Goal: Use online tool/utility: Utilize a website feature to perform a specific function

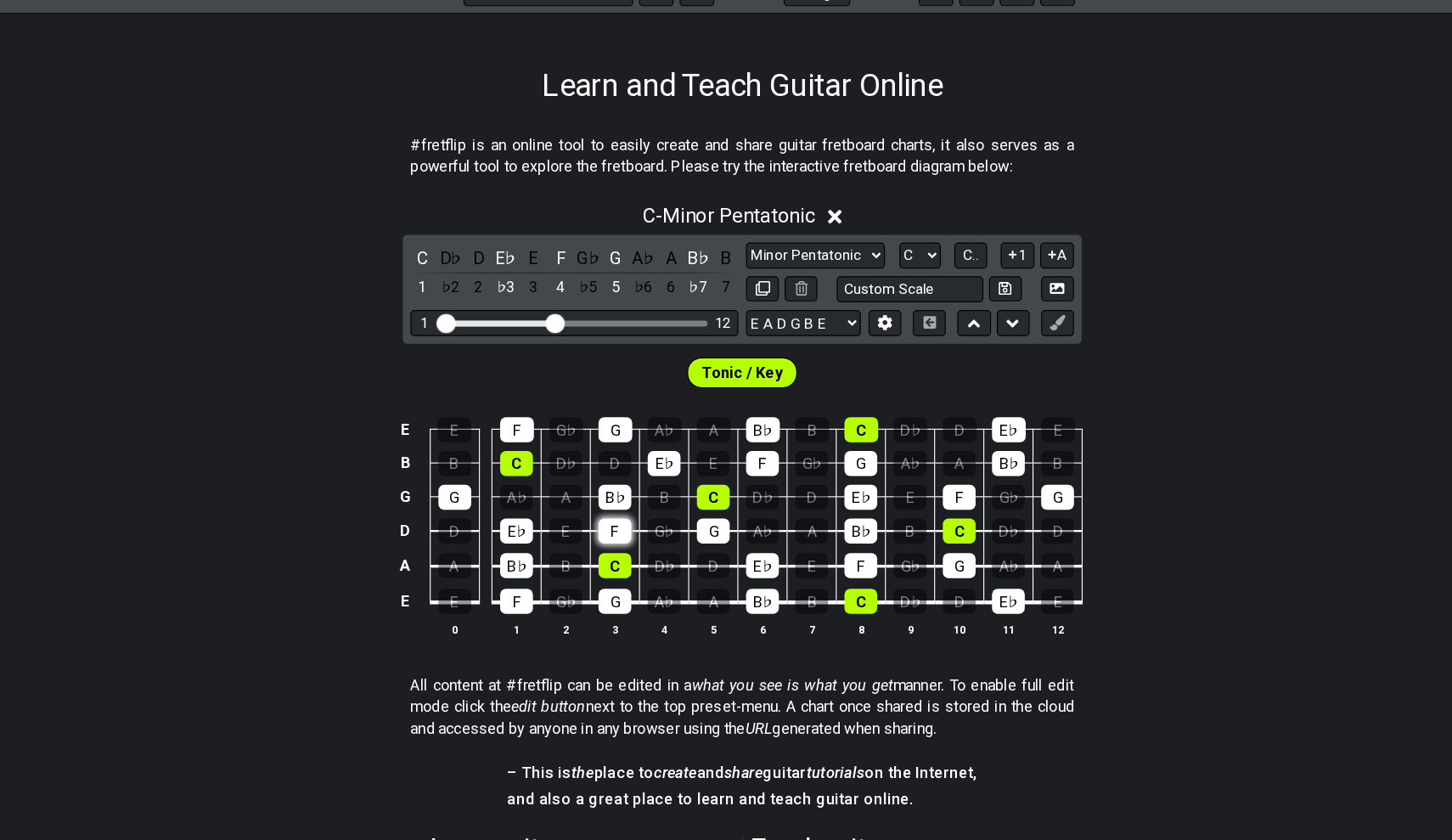
scroll to position [157, 0]
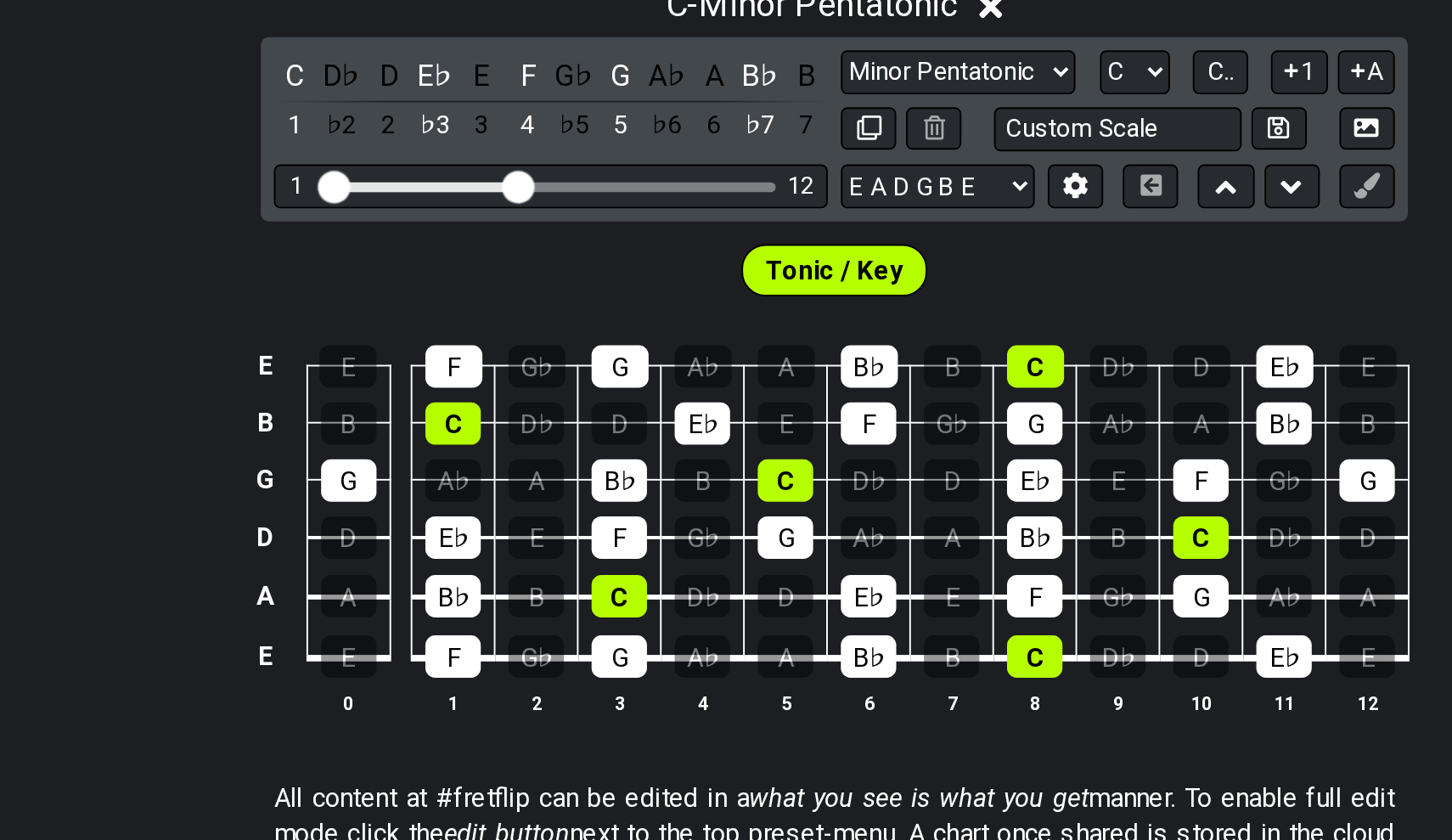
click at [594, 315] on div "C D♭ D E♭ E F G♭ G A♭ A B♭ B 1 ♭2 2 ♭3 3 4 ♭5 5 ♭6 6 ♭7 7 Minor Pentatonic Clic…" at bounding box center [726, 363] width 598 height 96
select select "G"
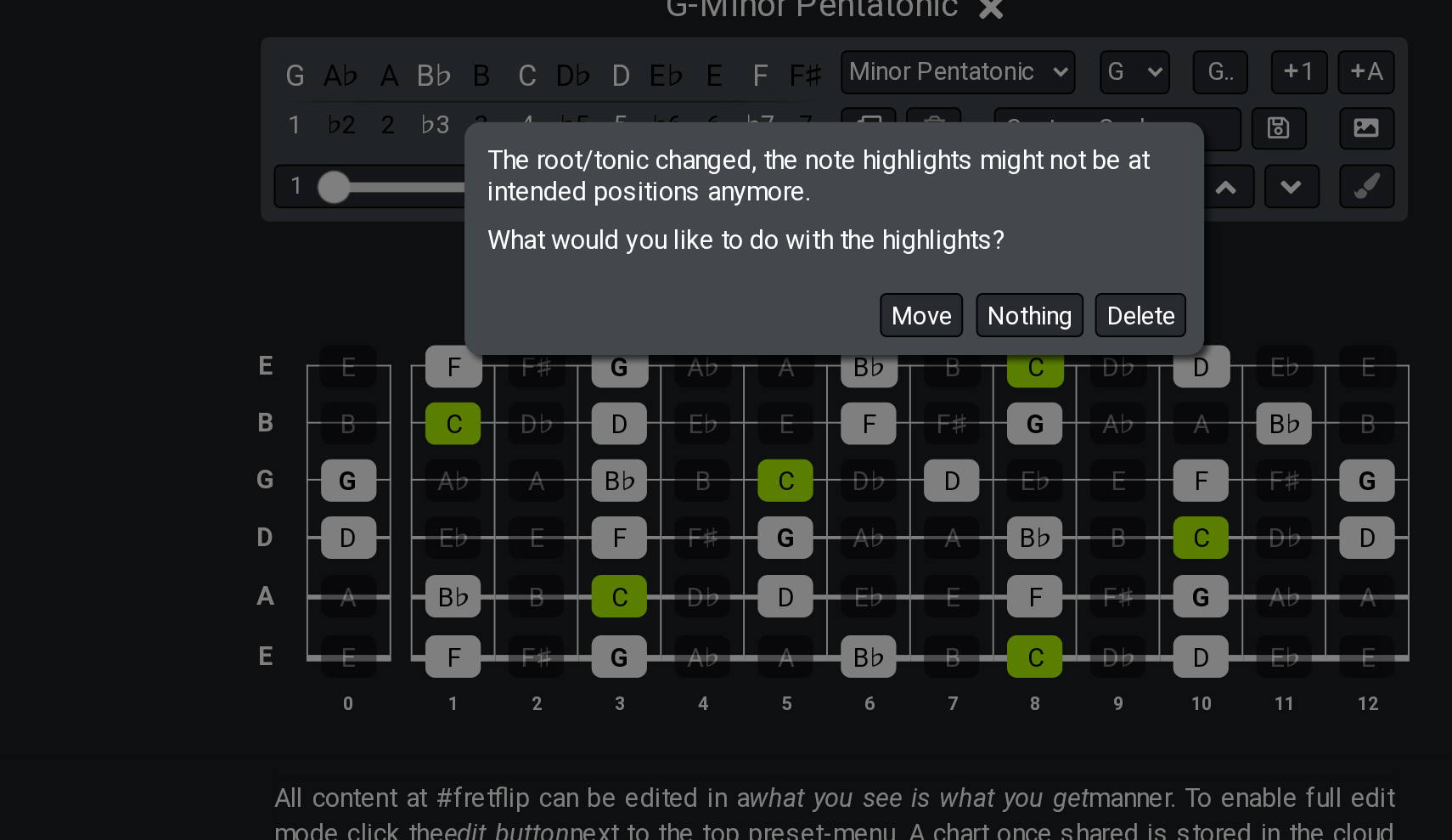
click at [586, 429] on div "Move Nothing Delete" at bounding box center [726, 453] width 380 height 49
click at [862, 448] on button "Delete" at bounding box center [885, 460] width 48 height 23
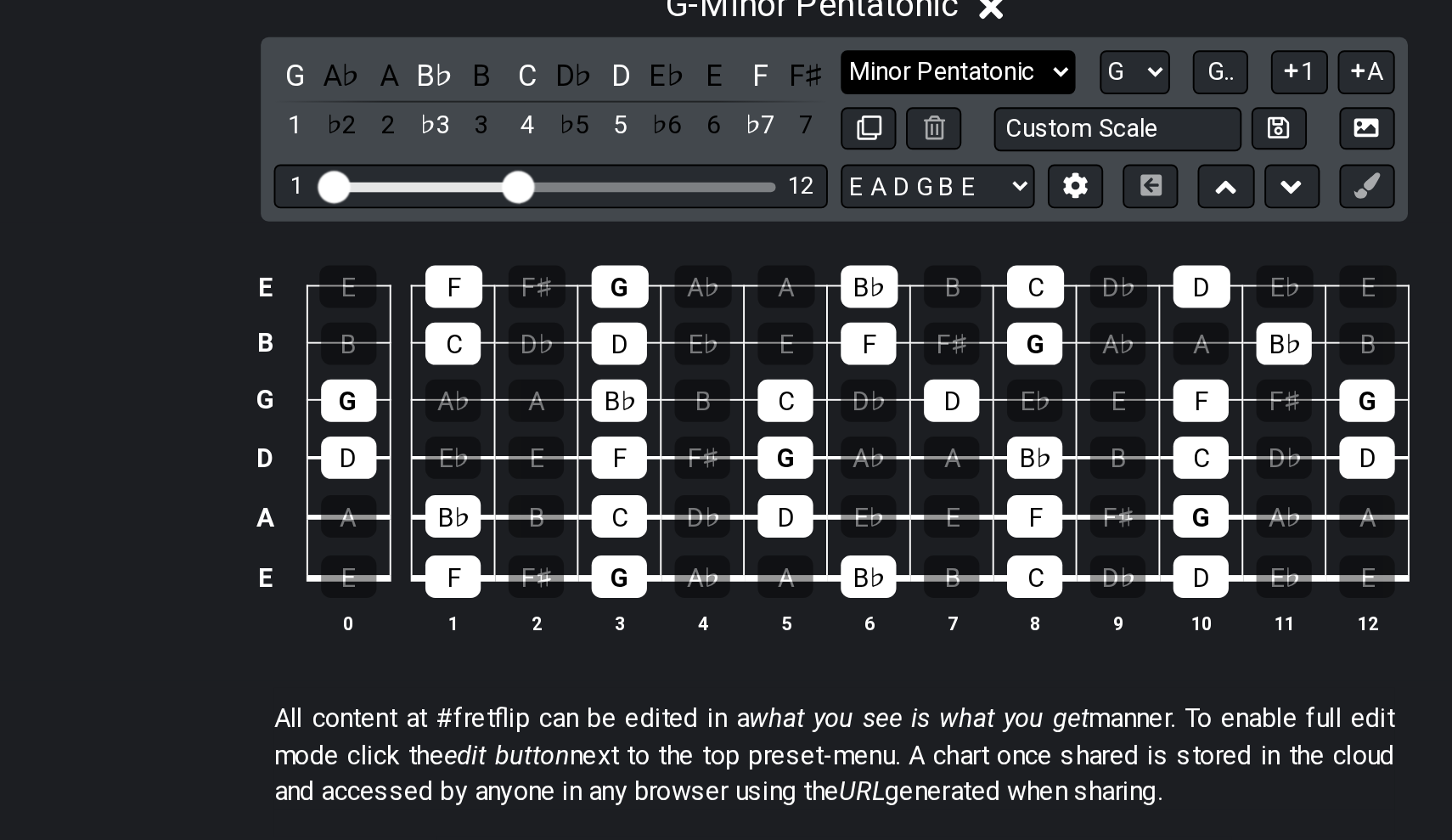
select select "Major / [PERSON_NAME]"
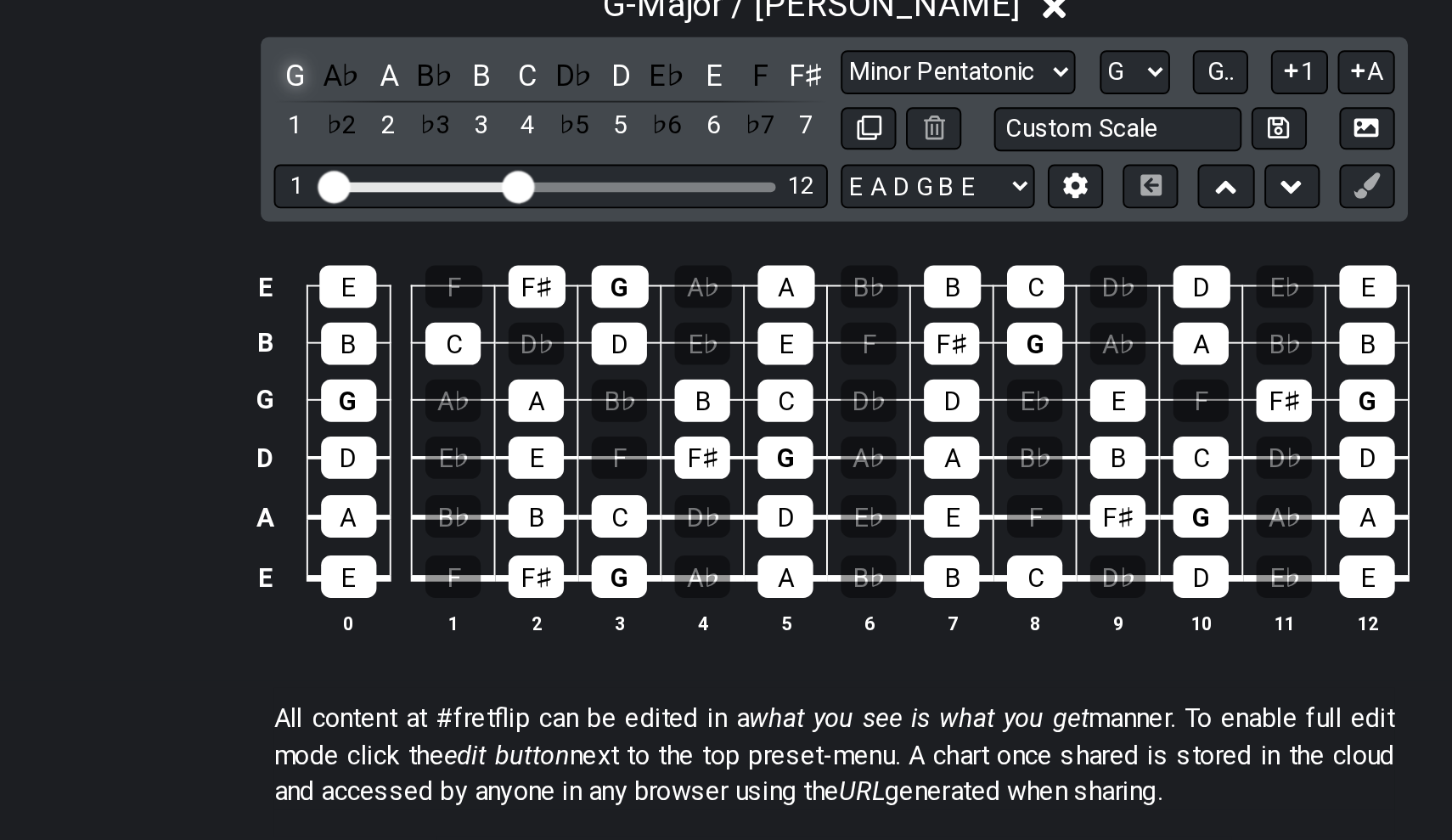
click at [434, 324] on div "G" at bounding box center [445, 335] width 22 height 23
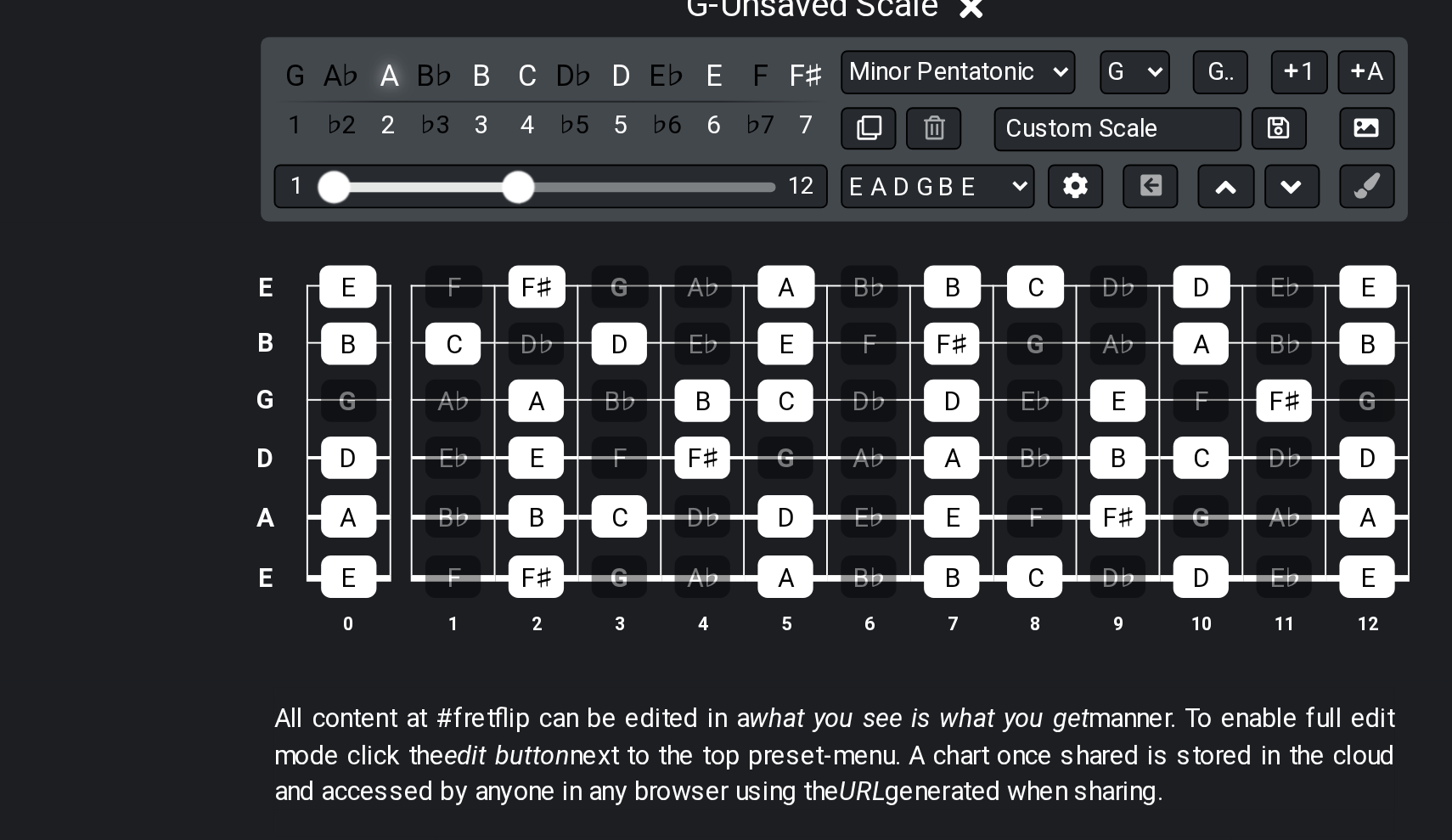
click at [482, 324] on div "A" at bounding box center [493, 335] width 22 height 23
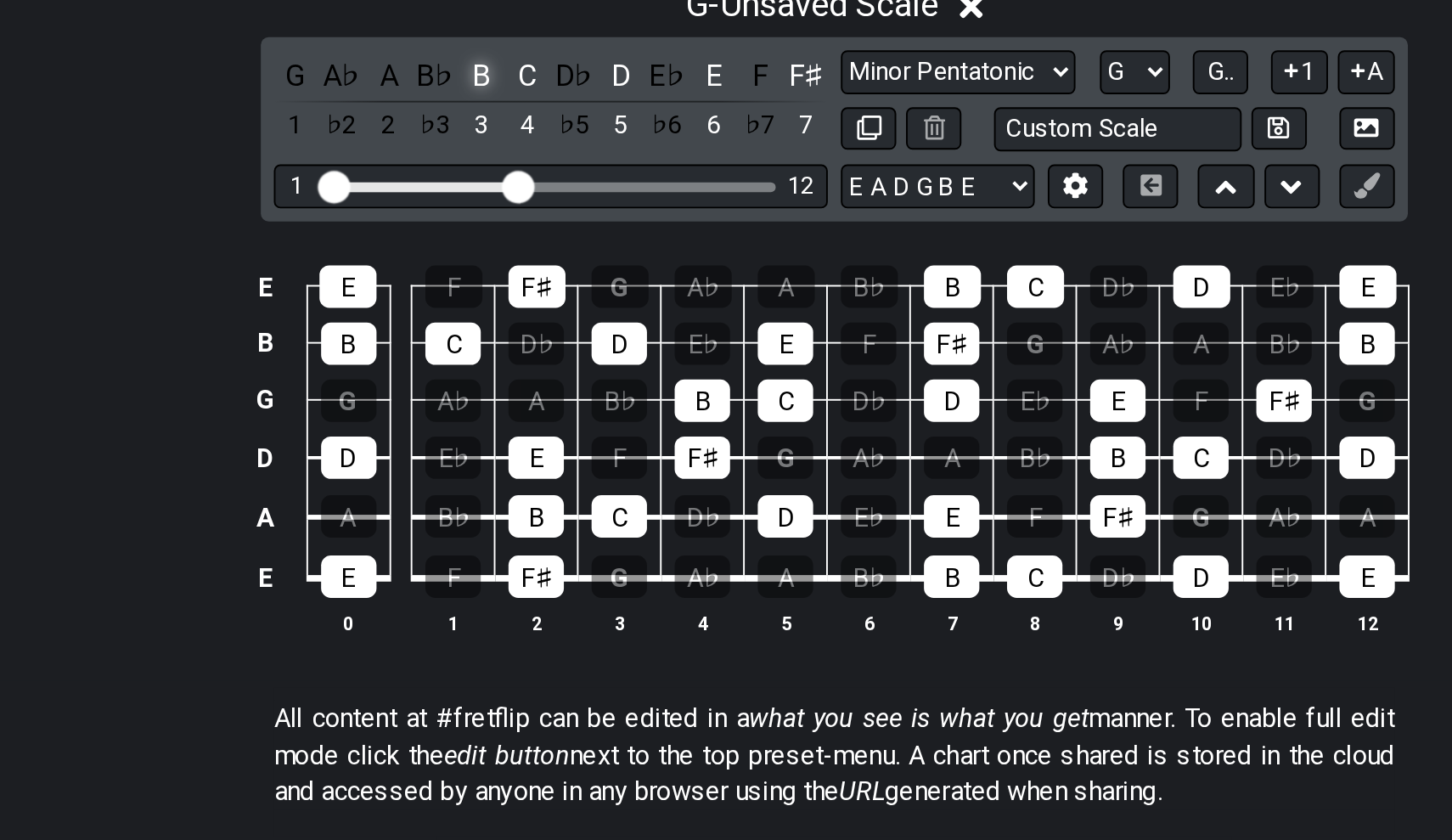
click at [531, 324] on div "B" at bounding box center [542, 335] width 22 height 23
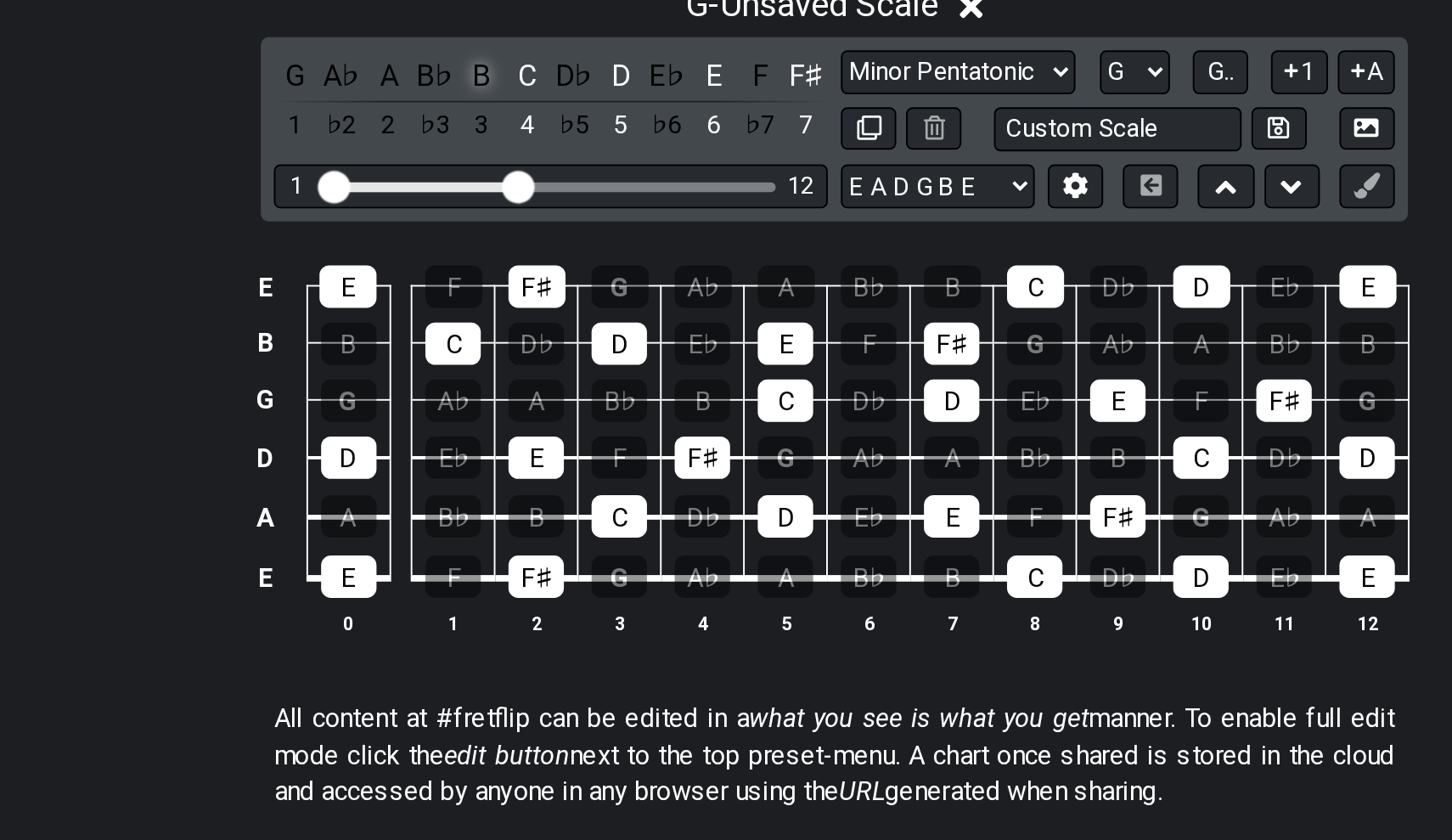
click at [531, 324] on div "B" at bounding box center [542, 335] width 22 height 23
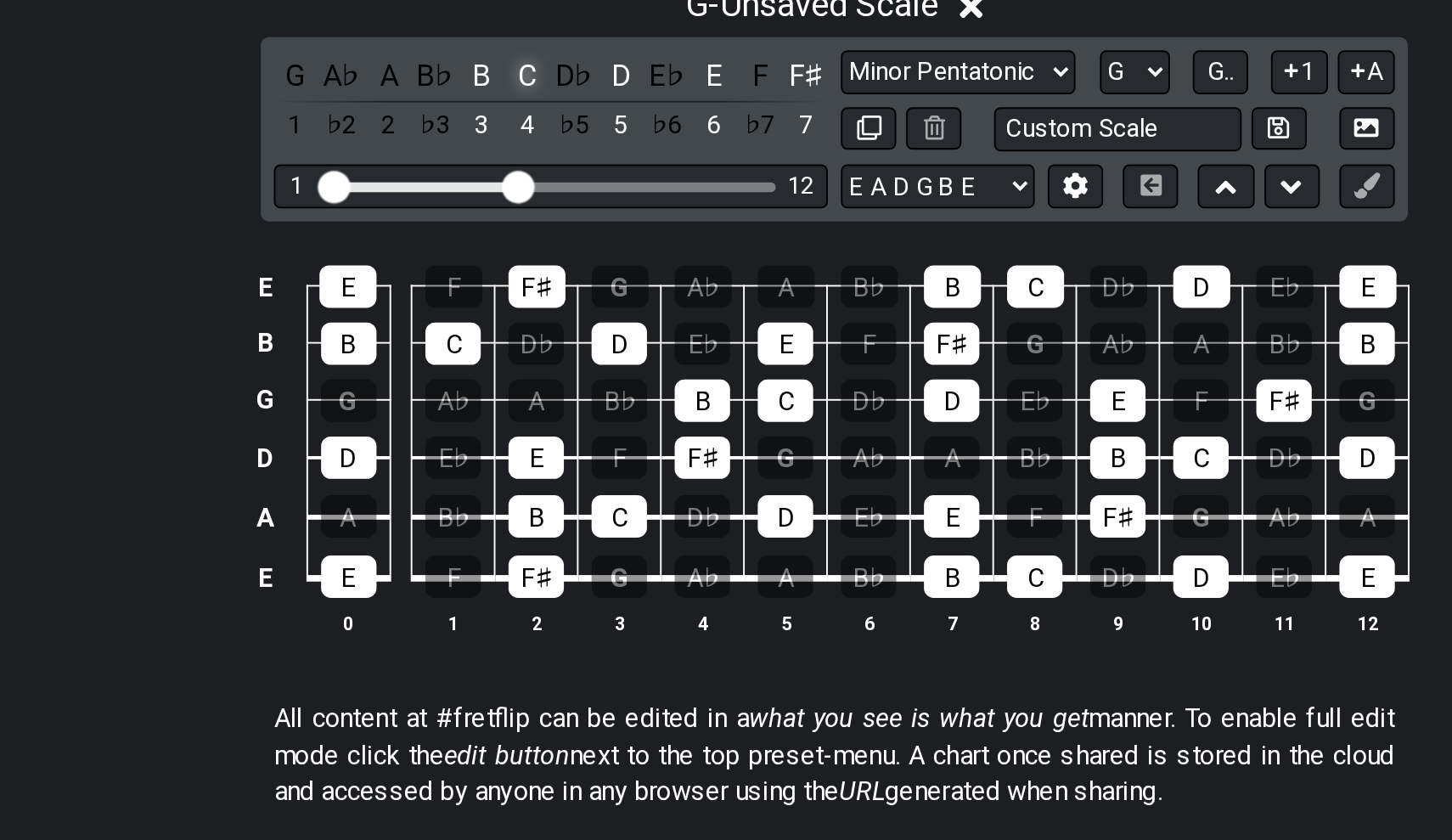
click at [556, 324] on div "C" at bounding box center [567, 335] width 22 height 23
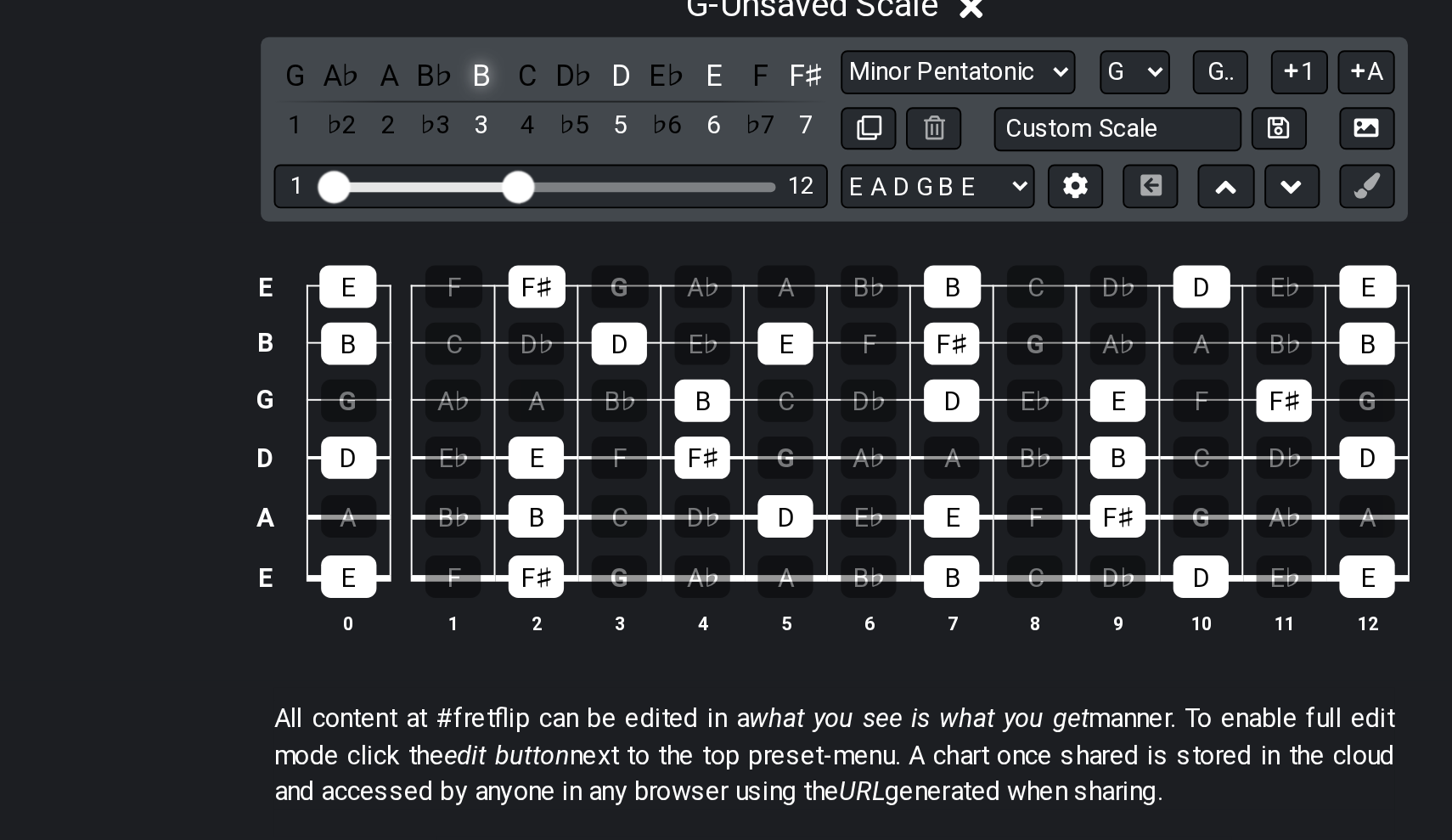
click at [531, 324] on div "B" at bounding box center [542, 335] width 22 height 23
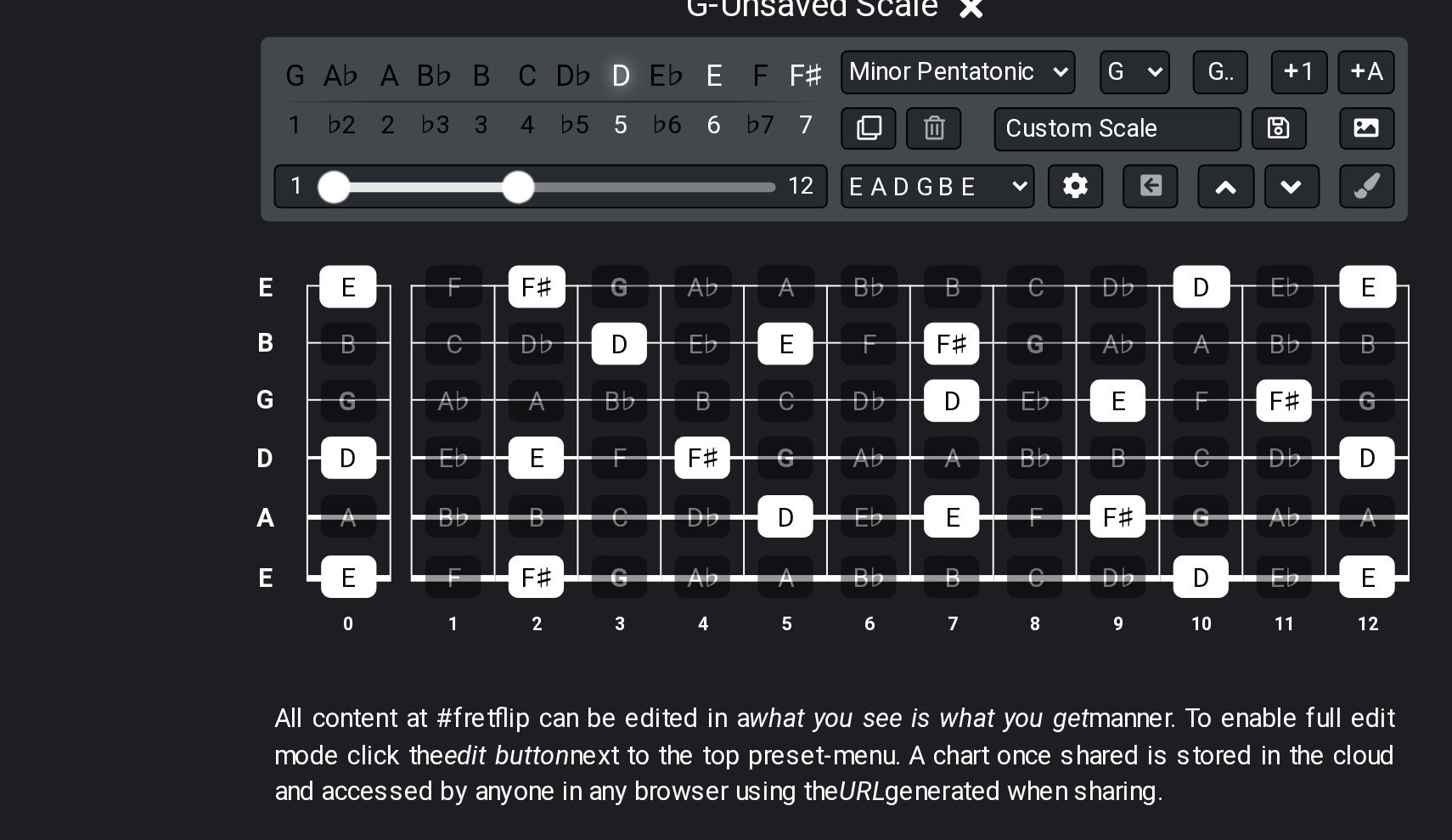
click at [604, 324] on div "D" at bounding box center [615, 335] width 22 height 23
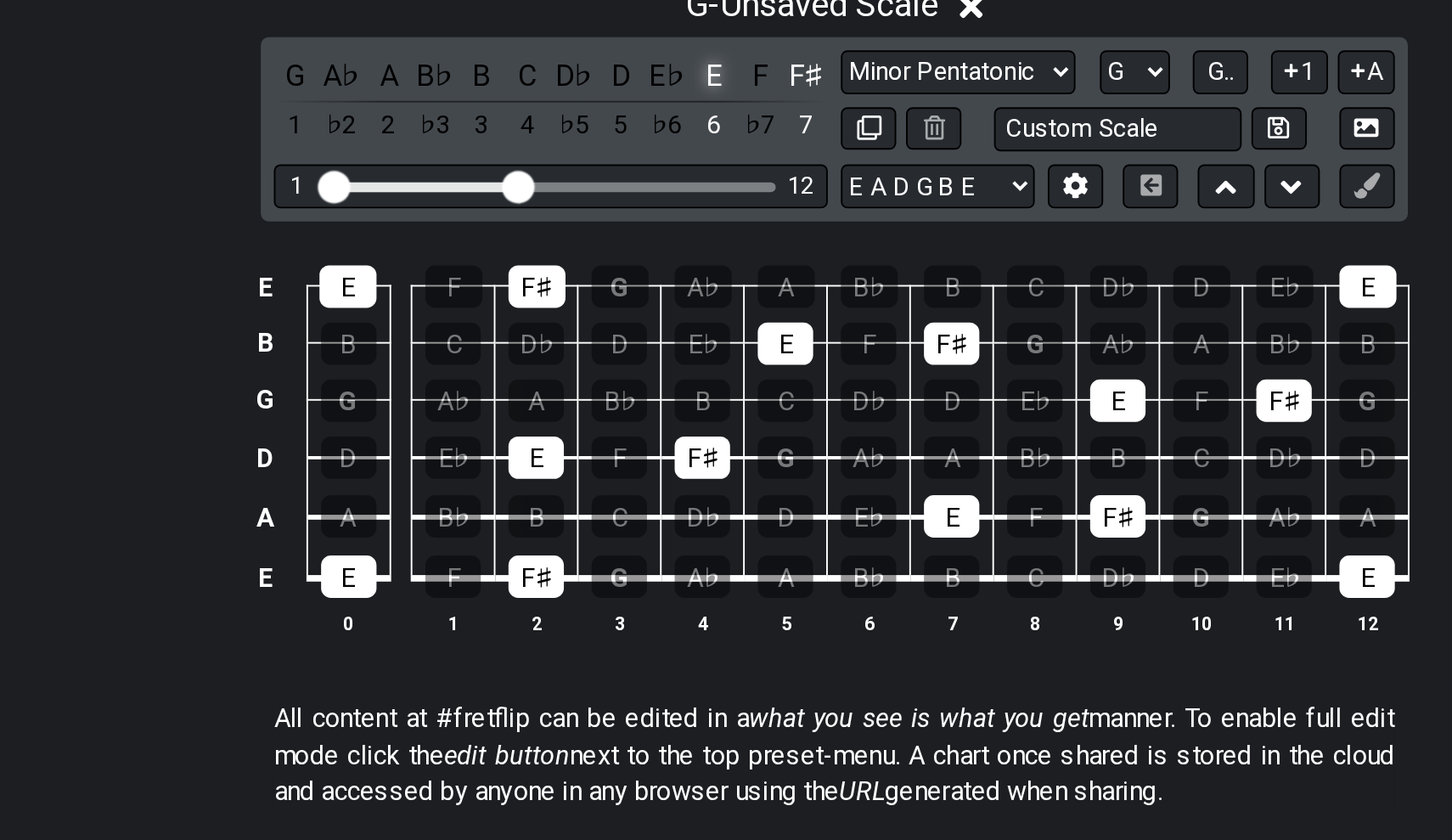
click at [652, 324] on div "E" at bounding box center [663, 335] width 22 height 23
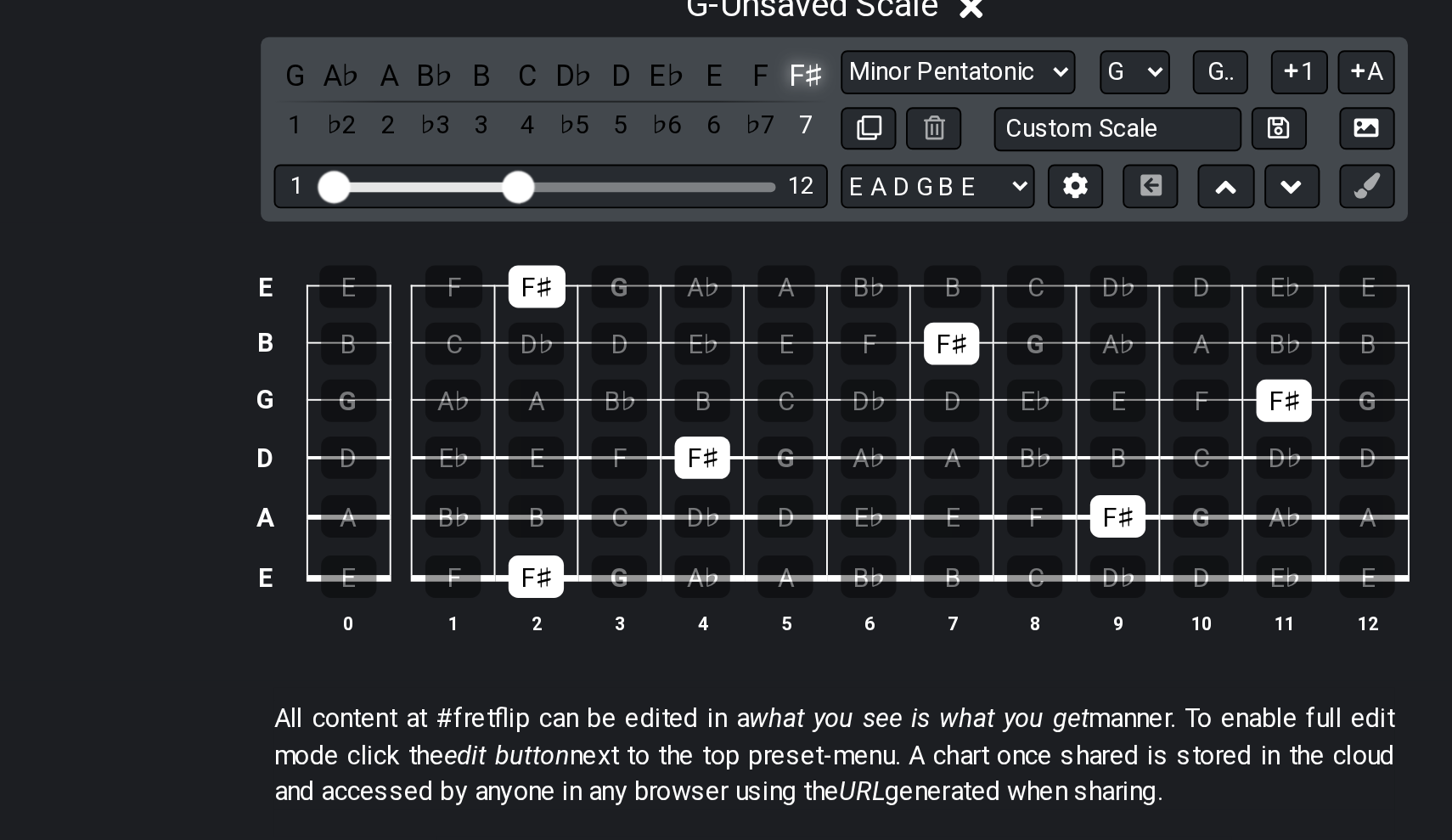
click at [700, 324] on div "F♯" at bounding box center [712, 335] width 22 height 23
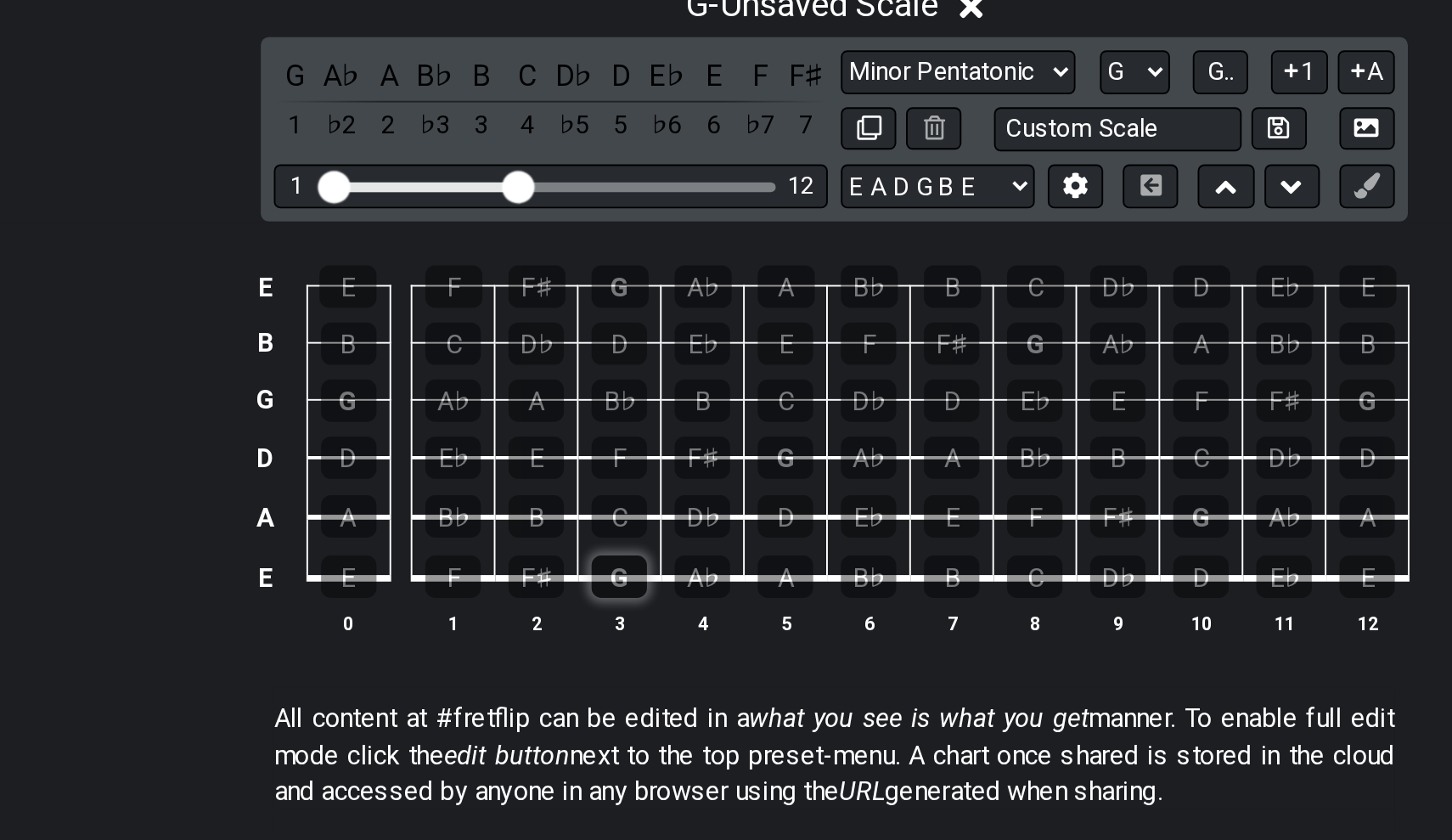
click at [600, 585] on div "G" at bounding box center [614, 597] width 29 height 22
click at [686, 585] on div "A" at bounding box center [700, 597] width 29 height 22
click at [557, 554] on div "B" at bounding box center [571, 565] width 29 height 22
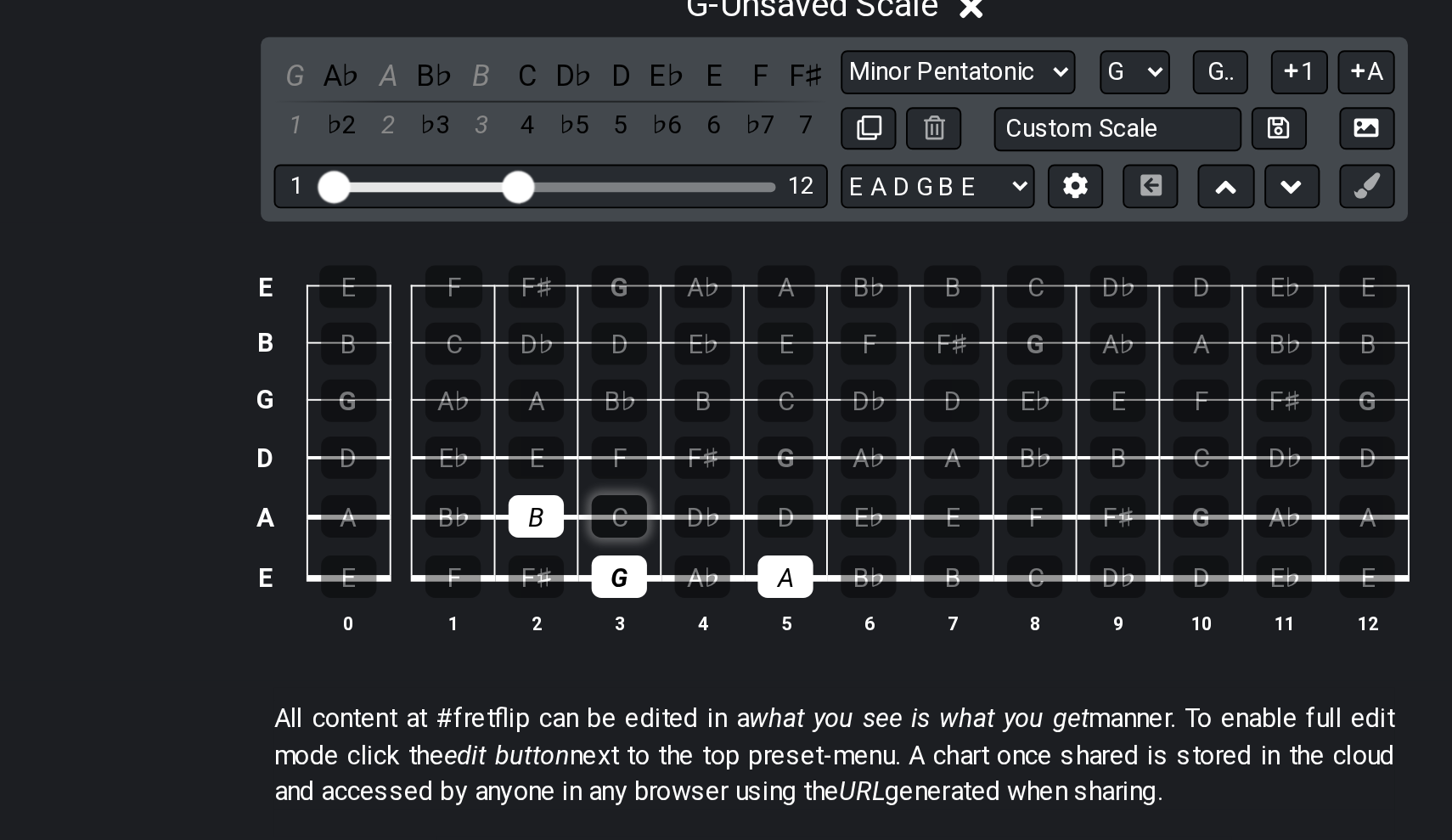
click at [600, 554] on div "C" at bounding box center [614, 565] width 29 height 22
click at [686, 554] on div "D" at bounding box center [700, 565] width 29 height 22
click at [557, 523] on div "E" at bounding box center [571, 534] width 29 height 22
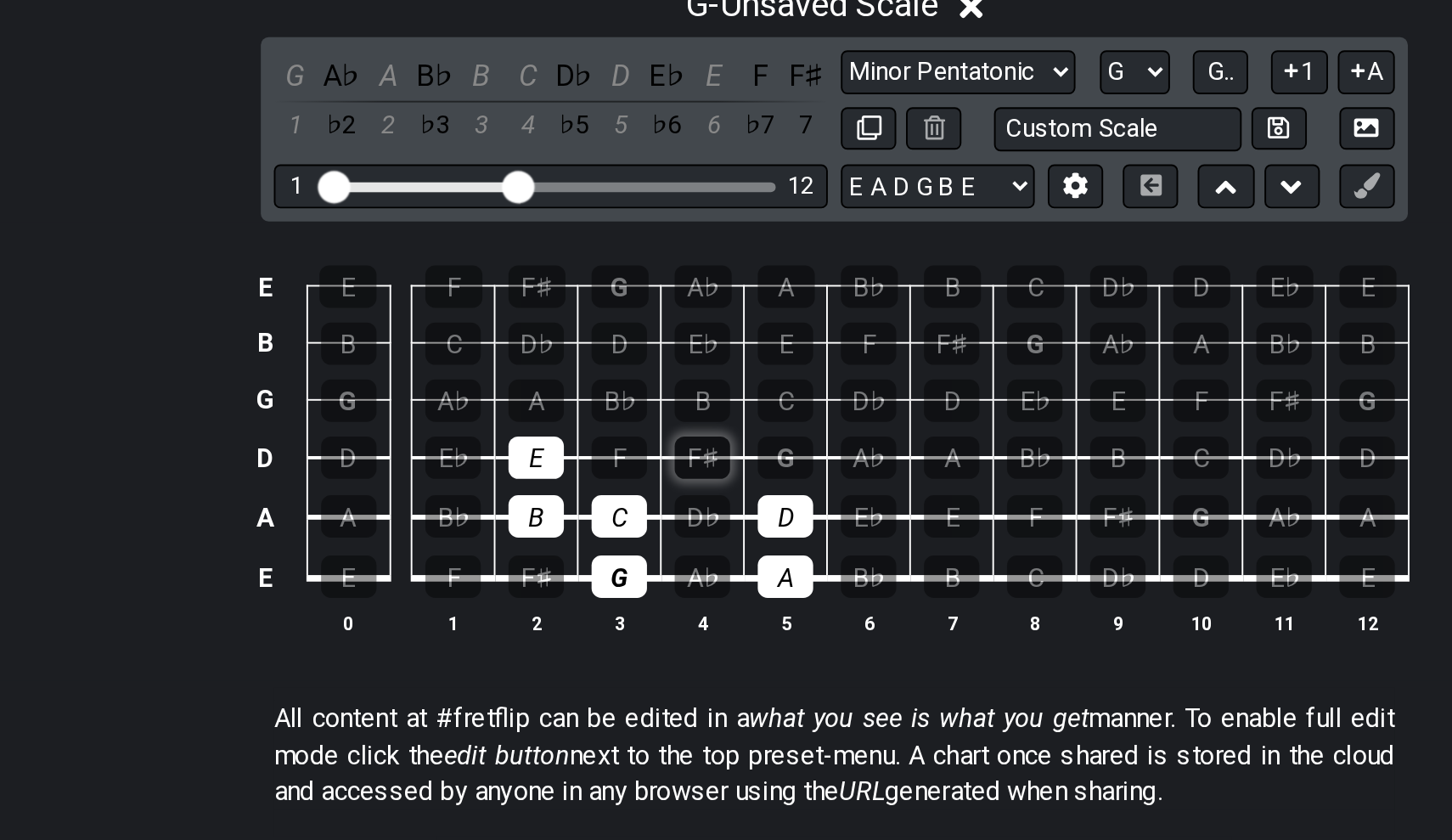
click at [643, 523] on div "F♯" at bounding box center [657, 534] width 29 height 22
click at [686, 523] on div "G" at bounding box center [700, 534] width 29 height 22
click at [557, 493] on div "A" at bounding box center [571, 504] width 29 height 22
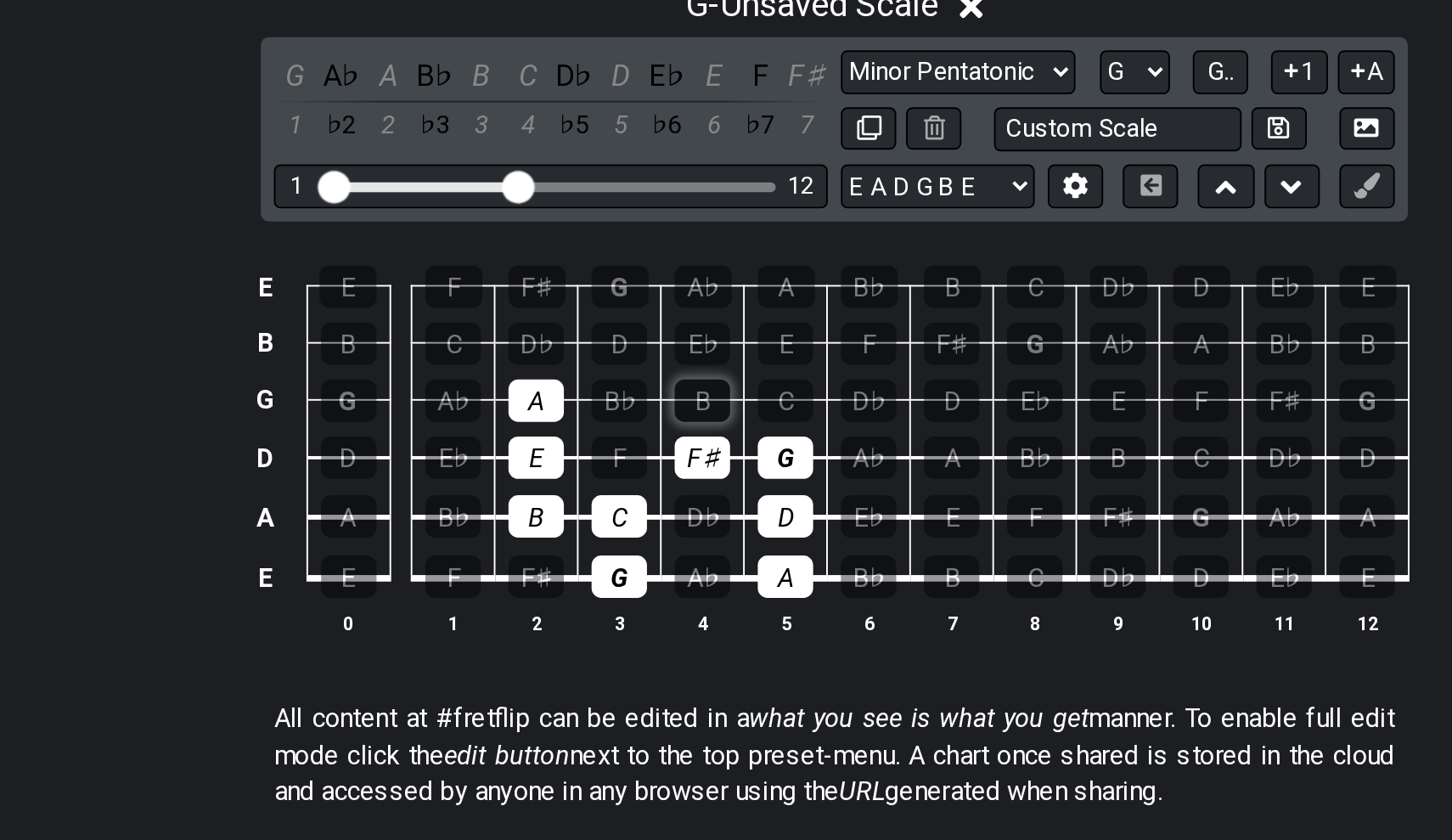
click at [643, 493] on div "B" at bounding box center [657, 504] width 29 height 22
click at [686, 493] on div "C" at bounding box center [700, 504] width 29 height 22
click at [600, 463] on div "D" at bounding box center [614, 475] width 29 height 22
click at [686, 463] on div "E" at bounding box center [700, 475] width 29 height 22
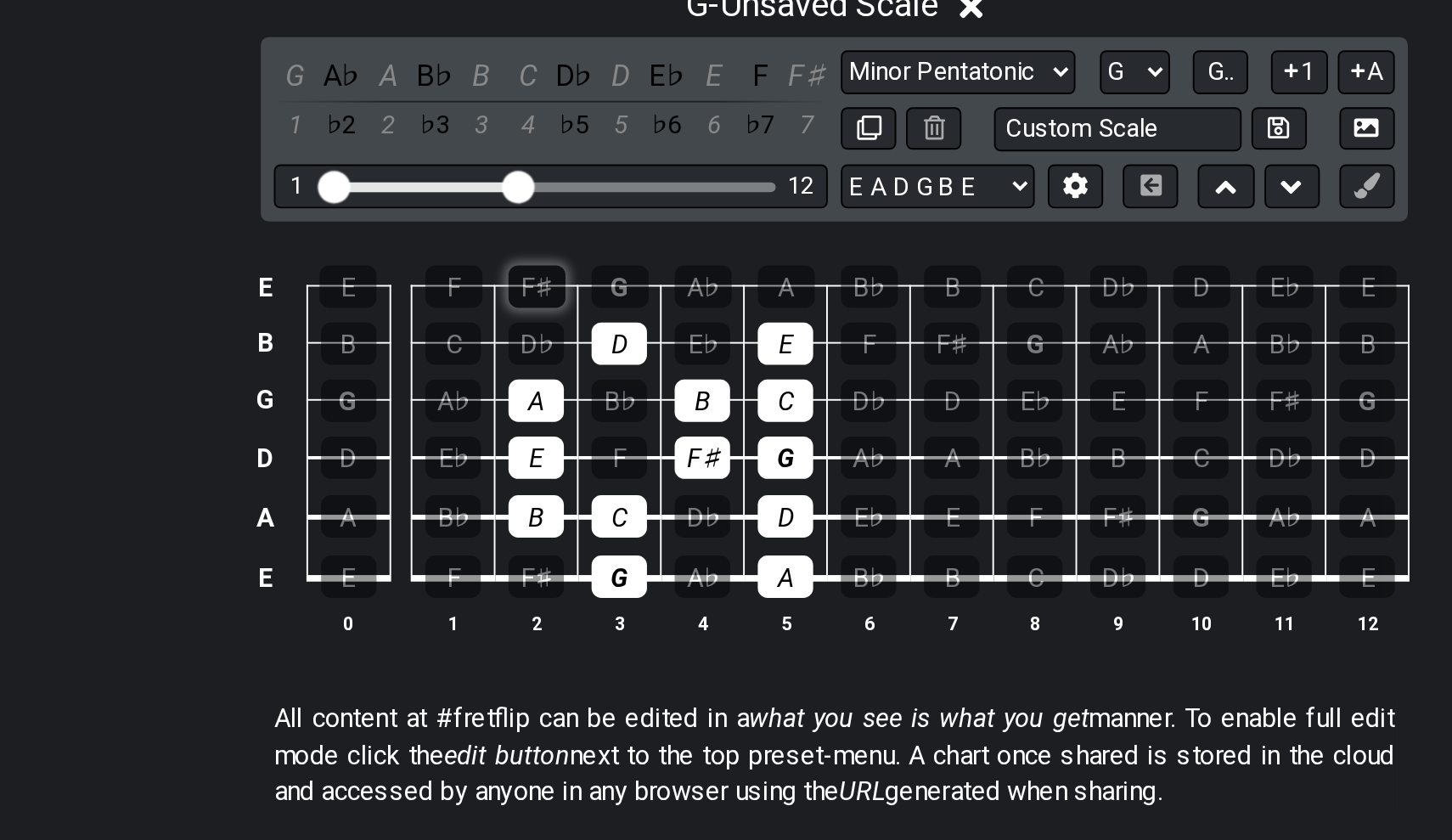
click at [557, 434] on div "F♯" at bounding box center [572, 445] width 30 height 22
click at [600, 434] on div "G" at bounding box center [615, 445] width 30 height 22
